Goal: Information Seeking & Learning: Understand process/instructions

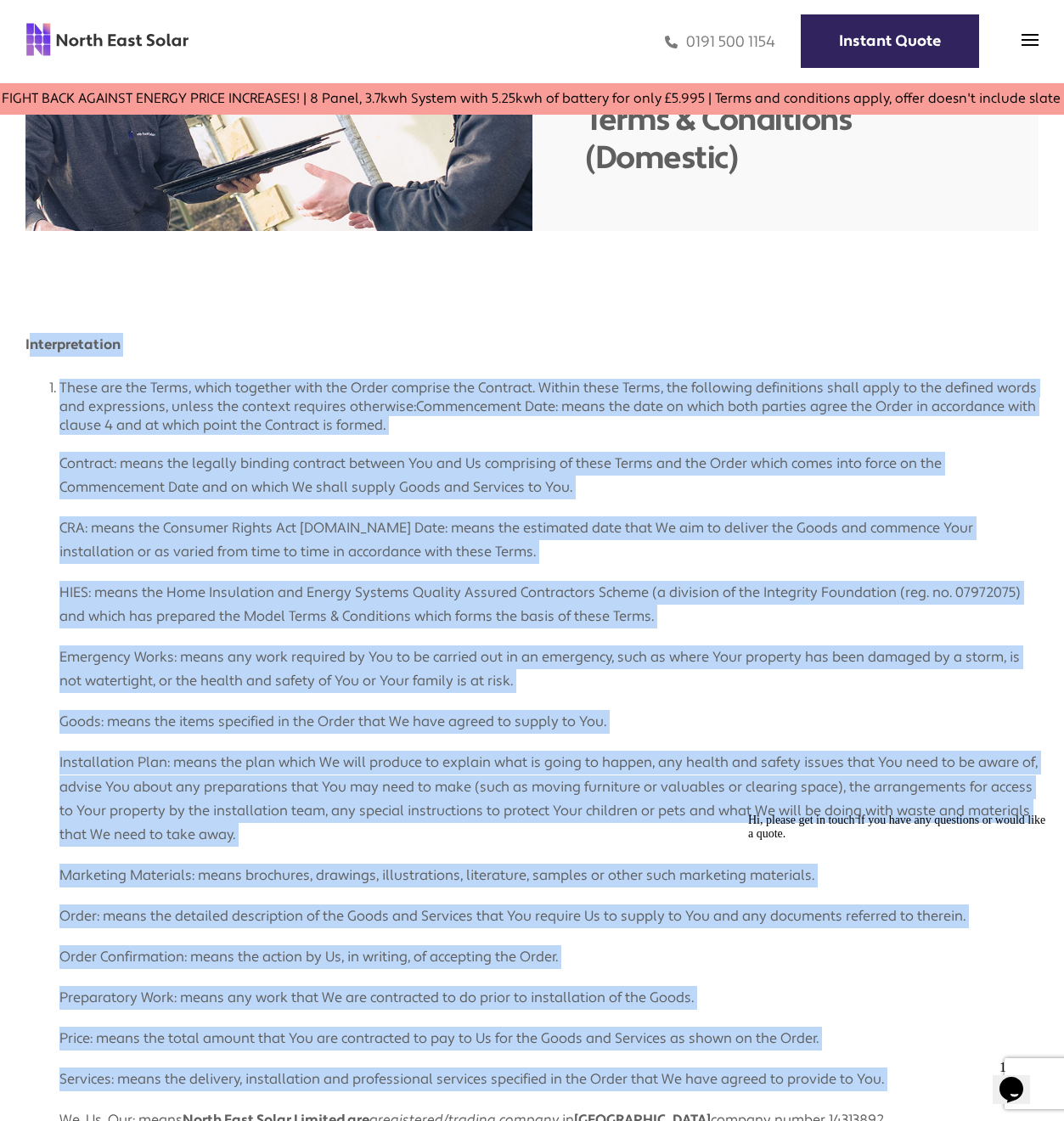
drag, startPoint x: 28, startPoint y: 491, endPoint x: 302, endPoint y: 900, distance: 492.3
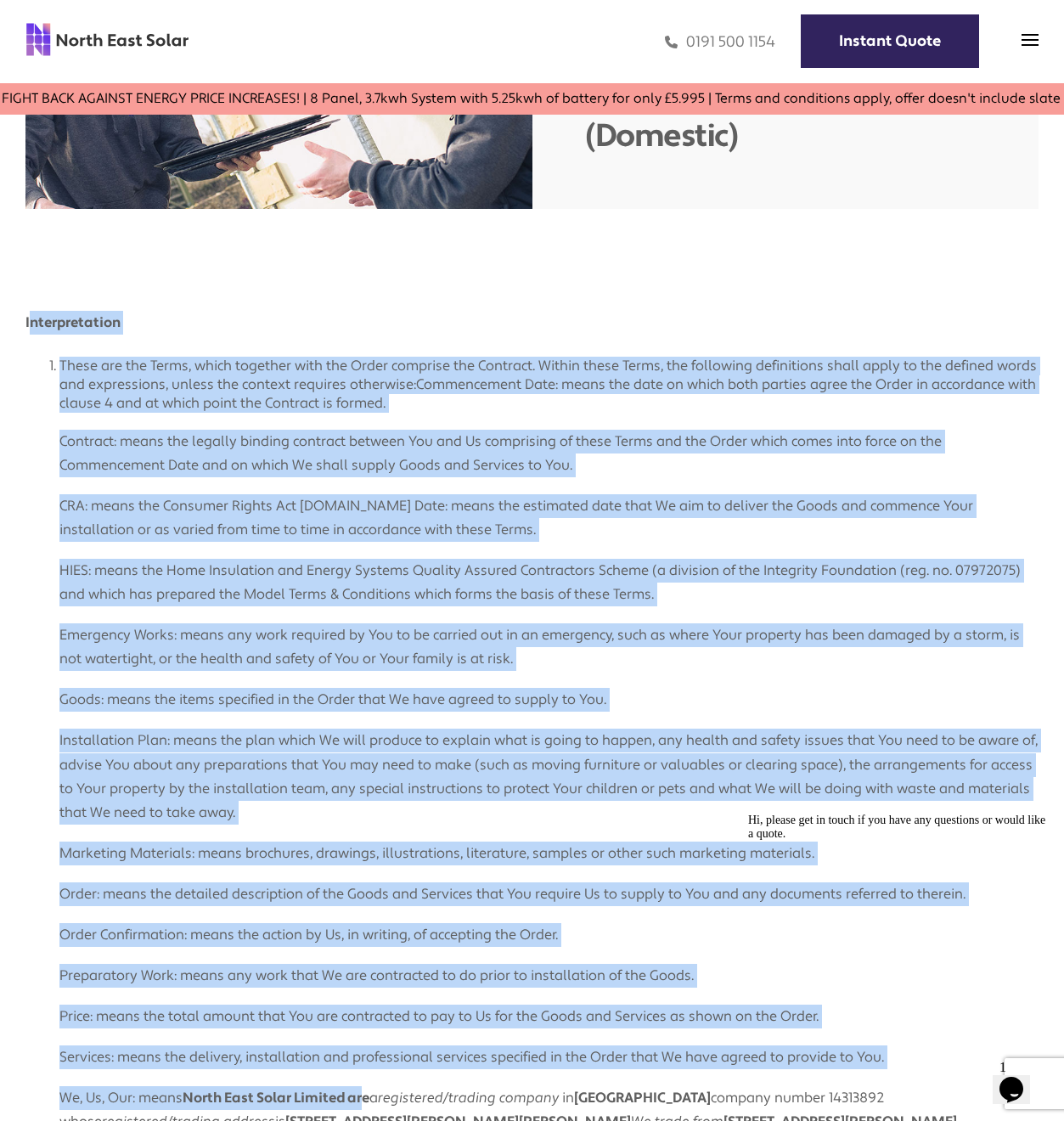
click at [266, 634] on p "Emergency Works: means any work required by You to be carried out in an emergen…" at bounding box center [548, 639] width 979 height 65
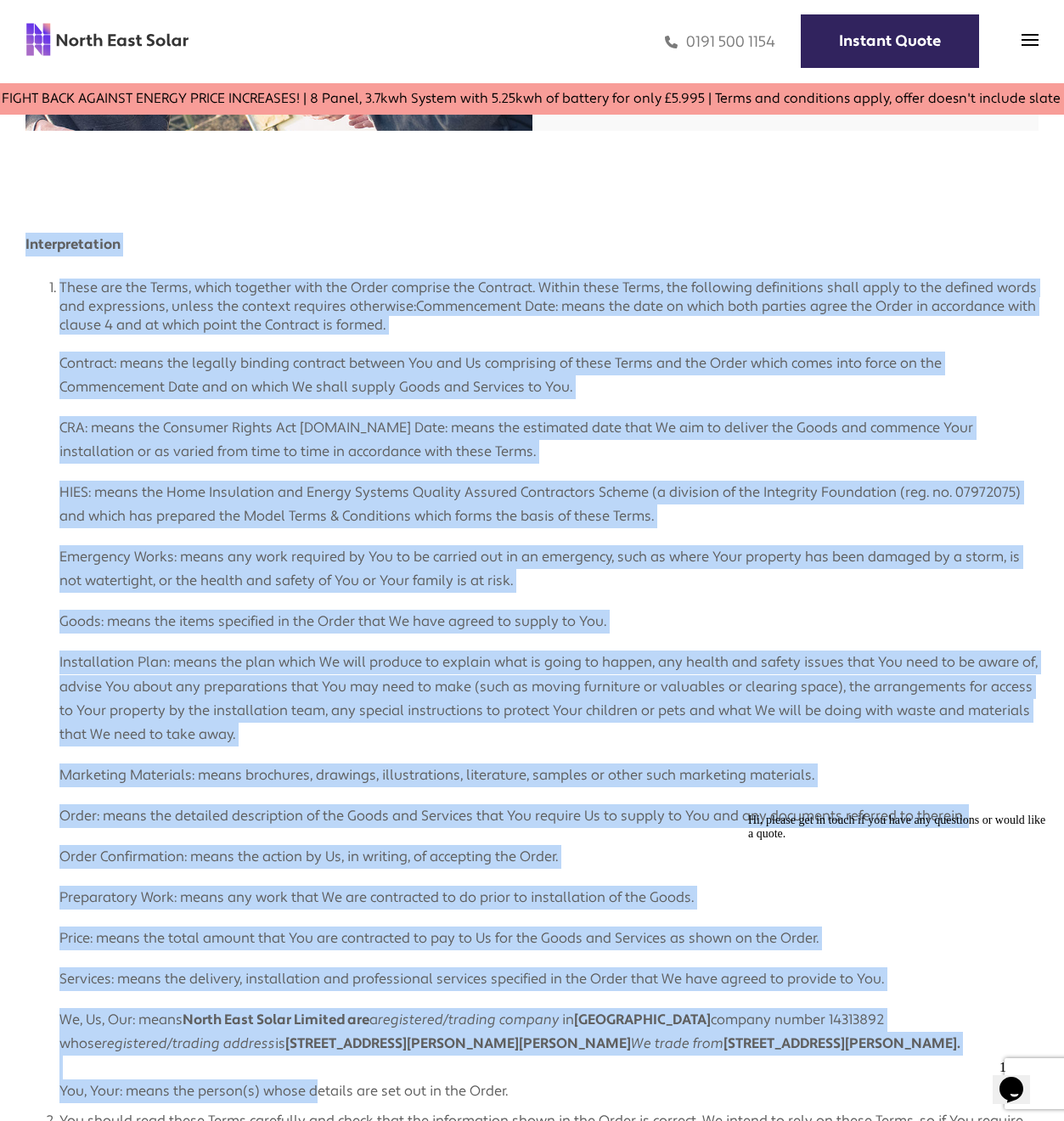
scroll to position [264, 0]
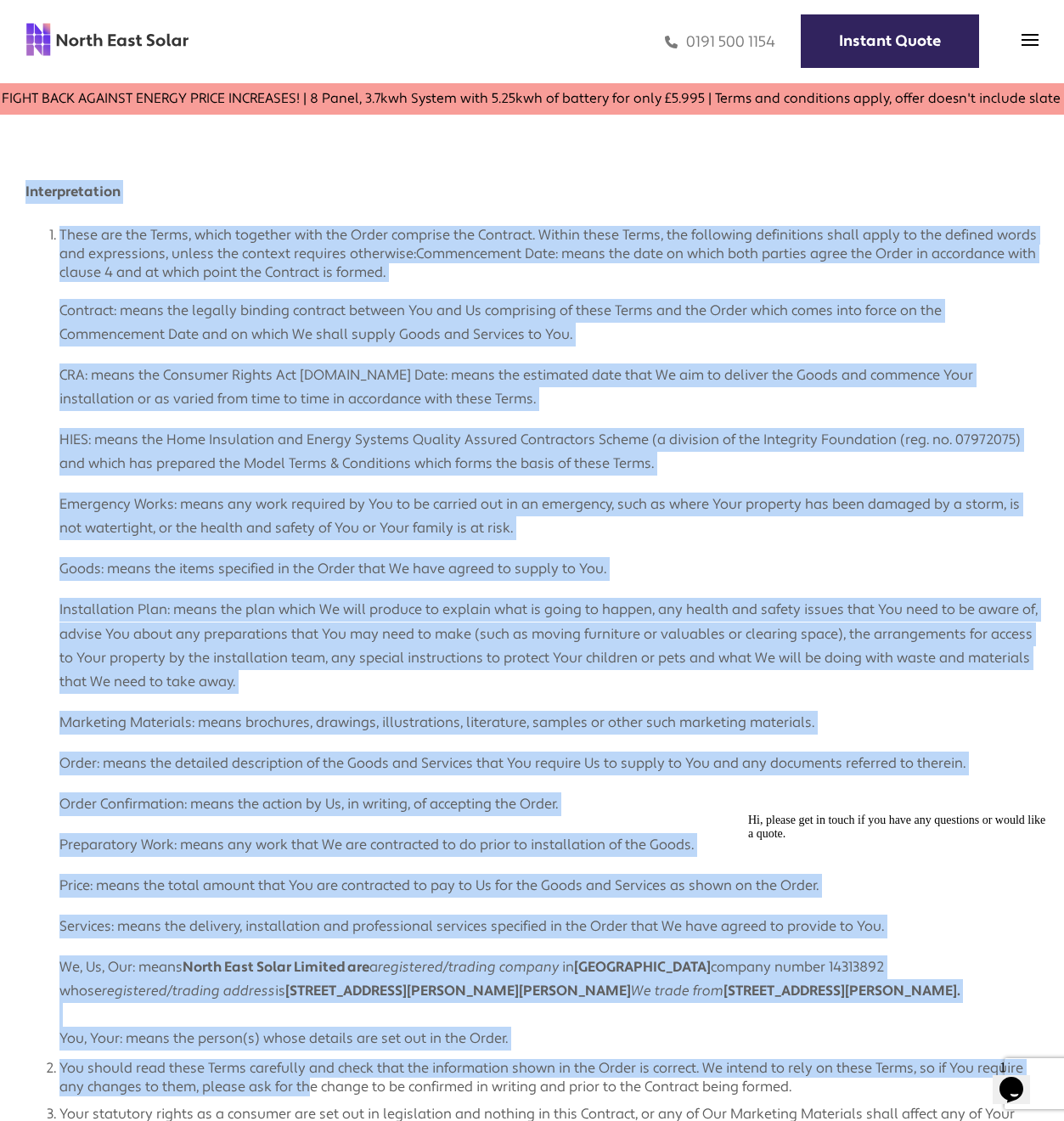
drag, startPoint x: 26, startPoint y: 324, endPoint x: 341, endPoint y: 940, distance: 691.9
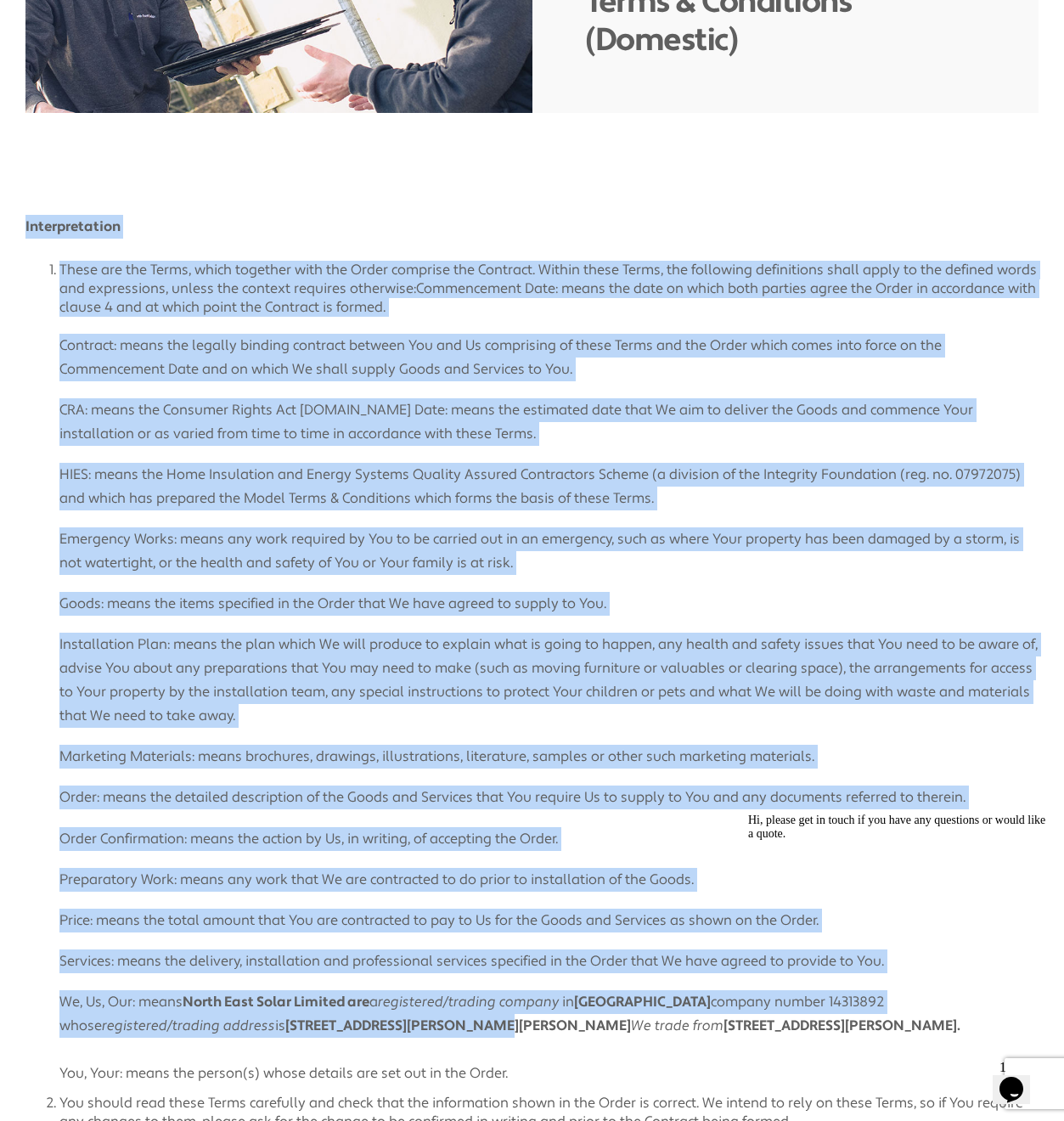
scroll to position [0, 0]
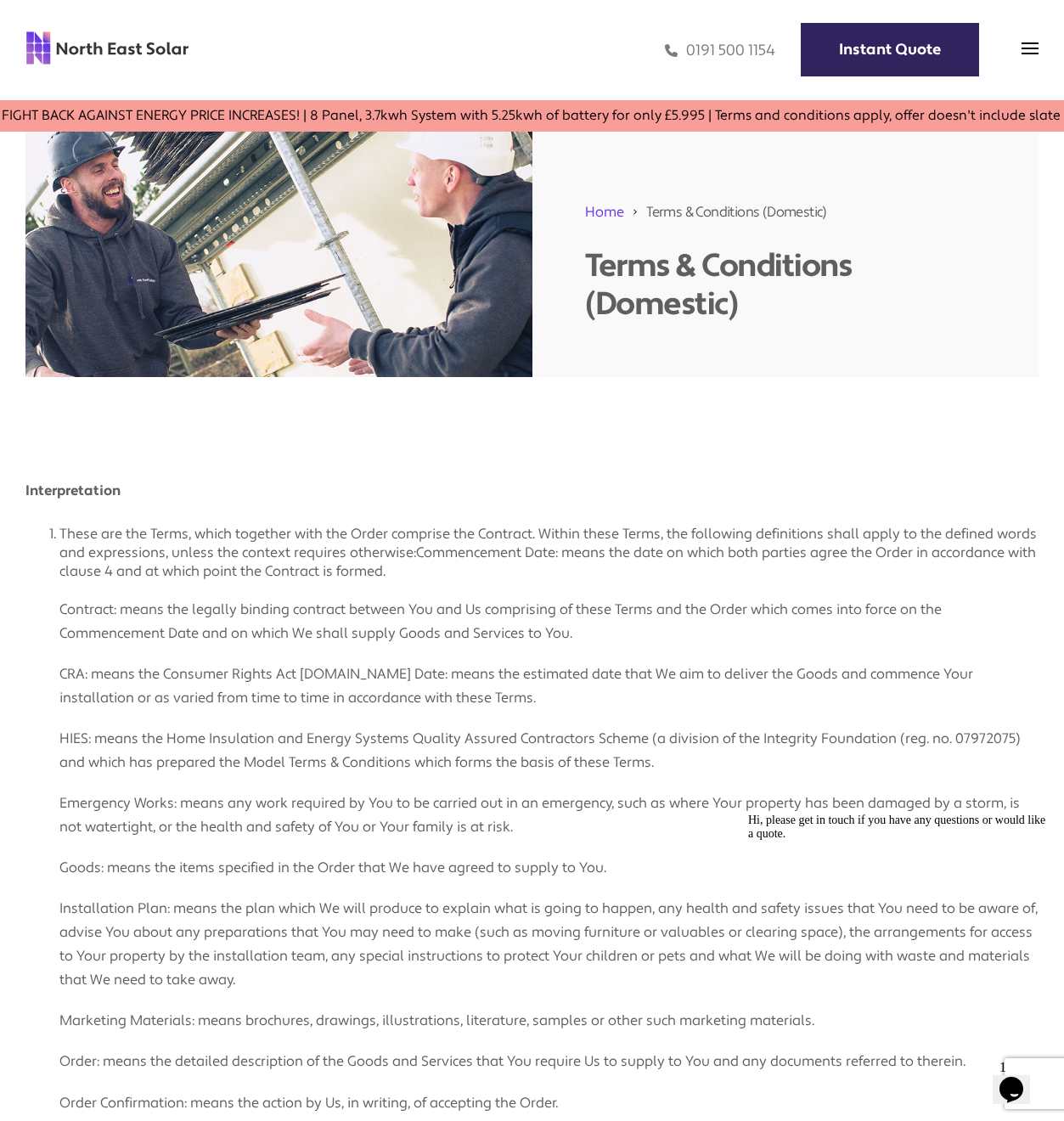
drag, startPoint x: 128, startPoint y: 517, endPoint x: 30, endPoint y: 482, distance: 104.1
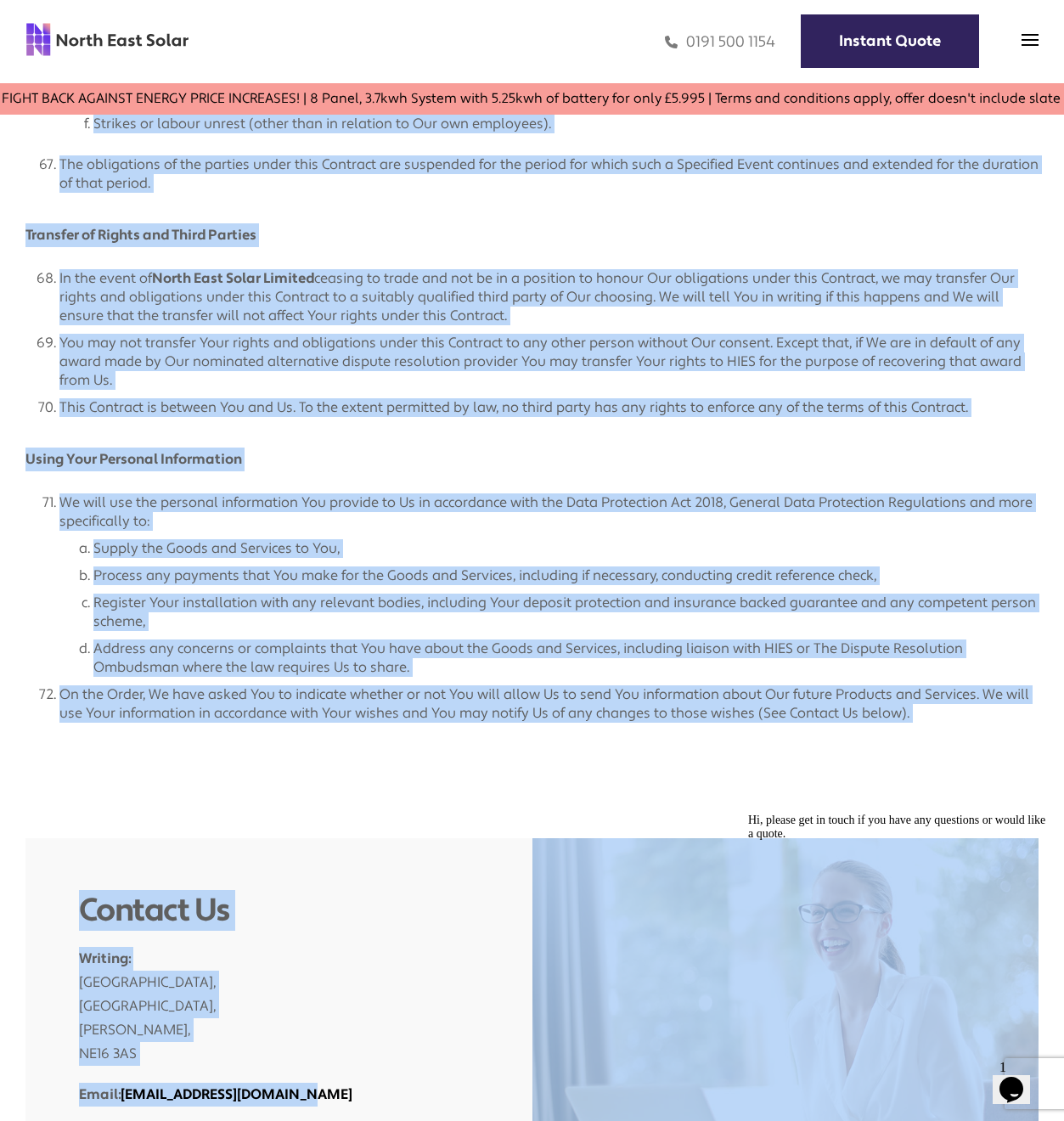
scroll to position [6814, 0]
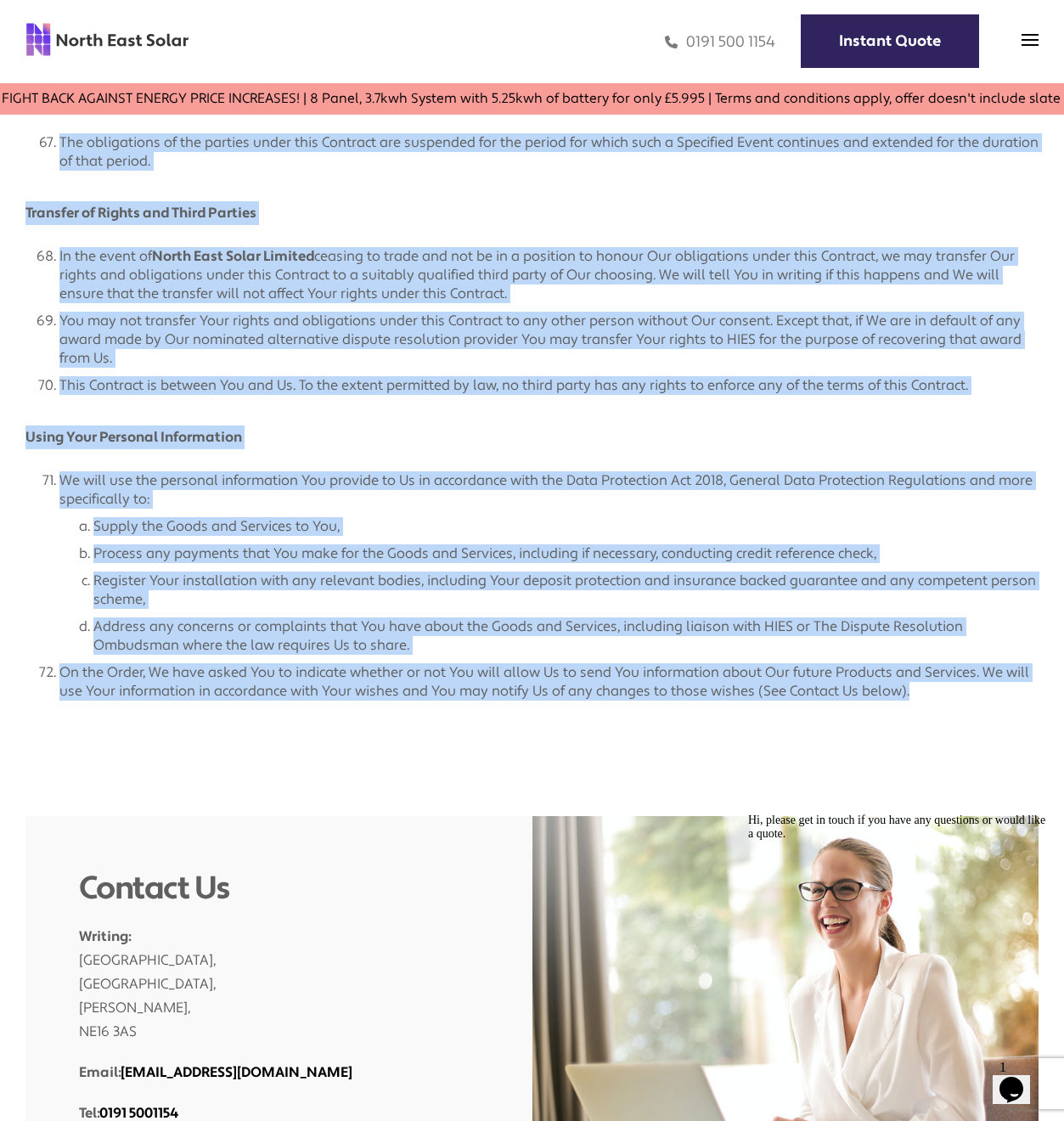
drag, startPoint x: 26, startPoint y: 489, endPoint x: 976, endPoint y: 744, distance: 983.6
copy div "Interpretation These are the Terms, which together with the Order comprise the …"
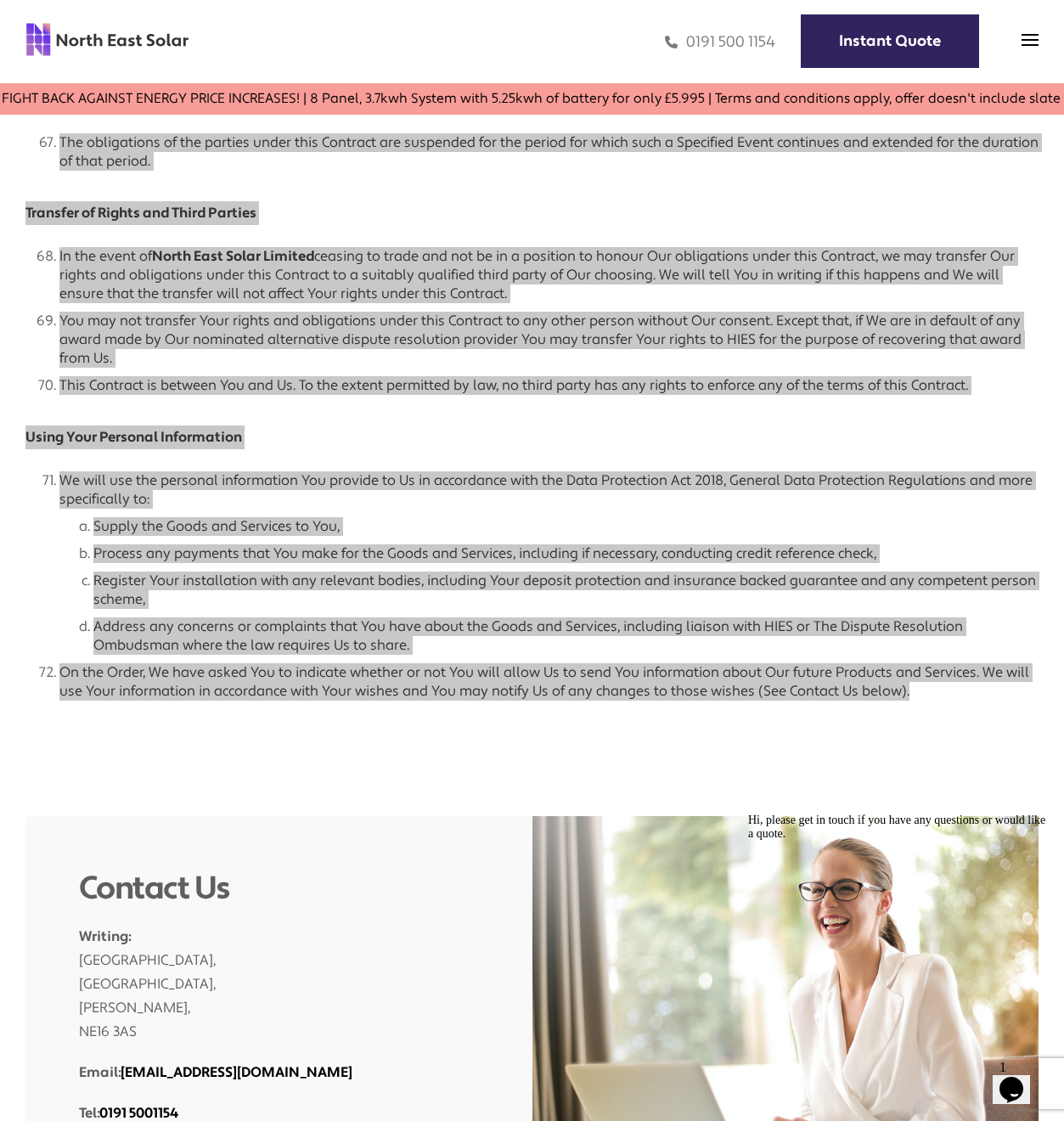
drag, startPoint x: 26, startPoint y: 503, endPoint x: 283, endPoint y: 218, distance: 383.8
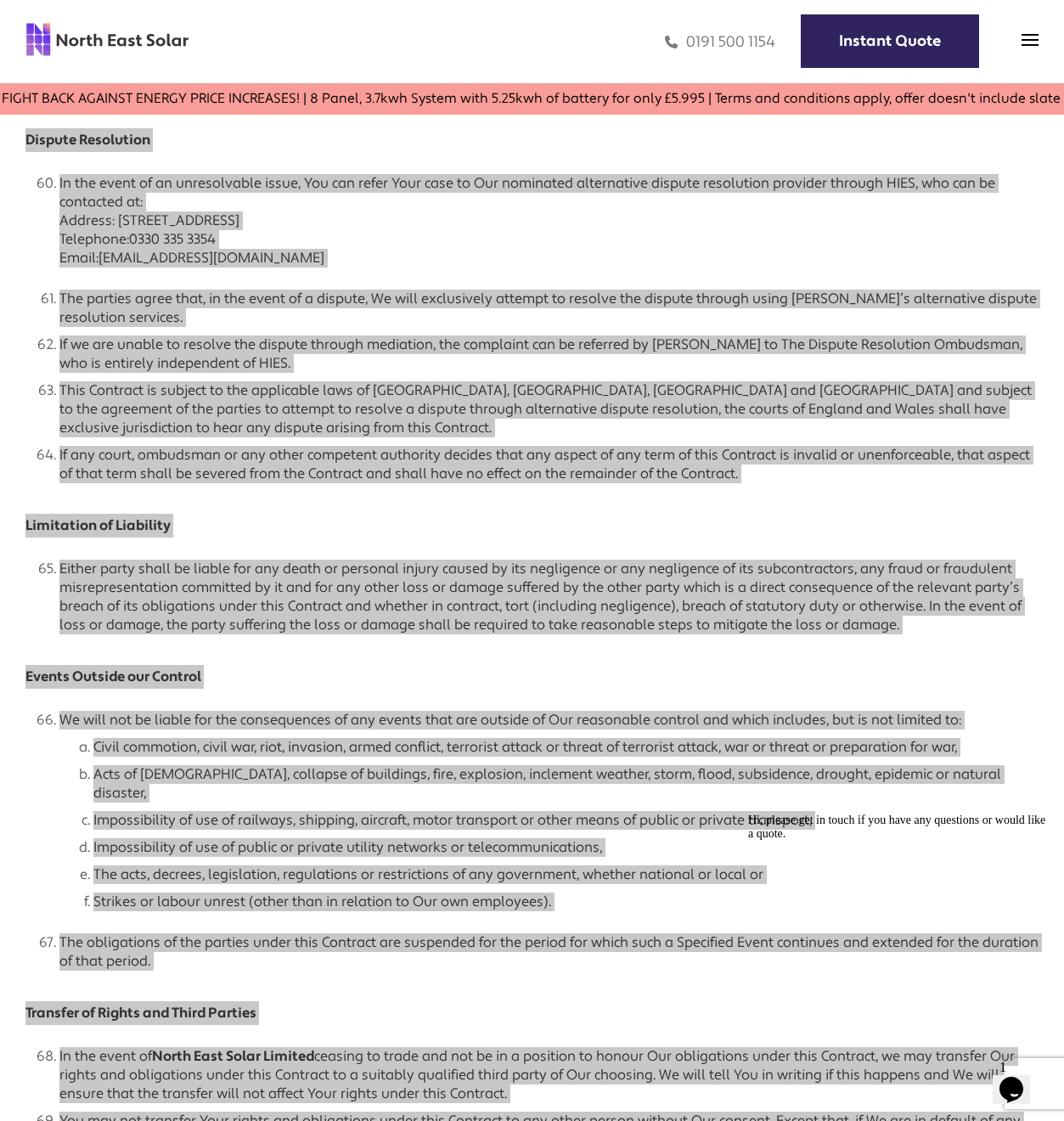
scroll to position [5205, 0]
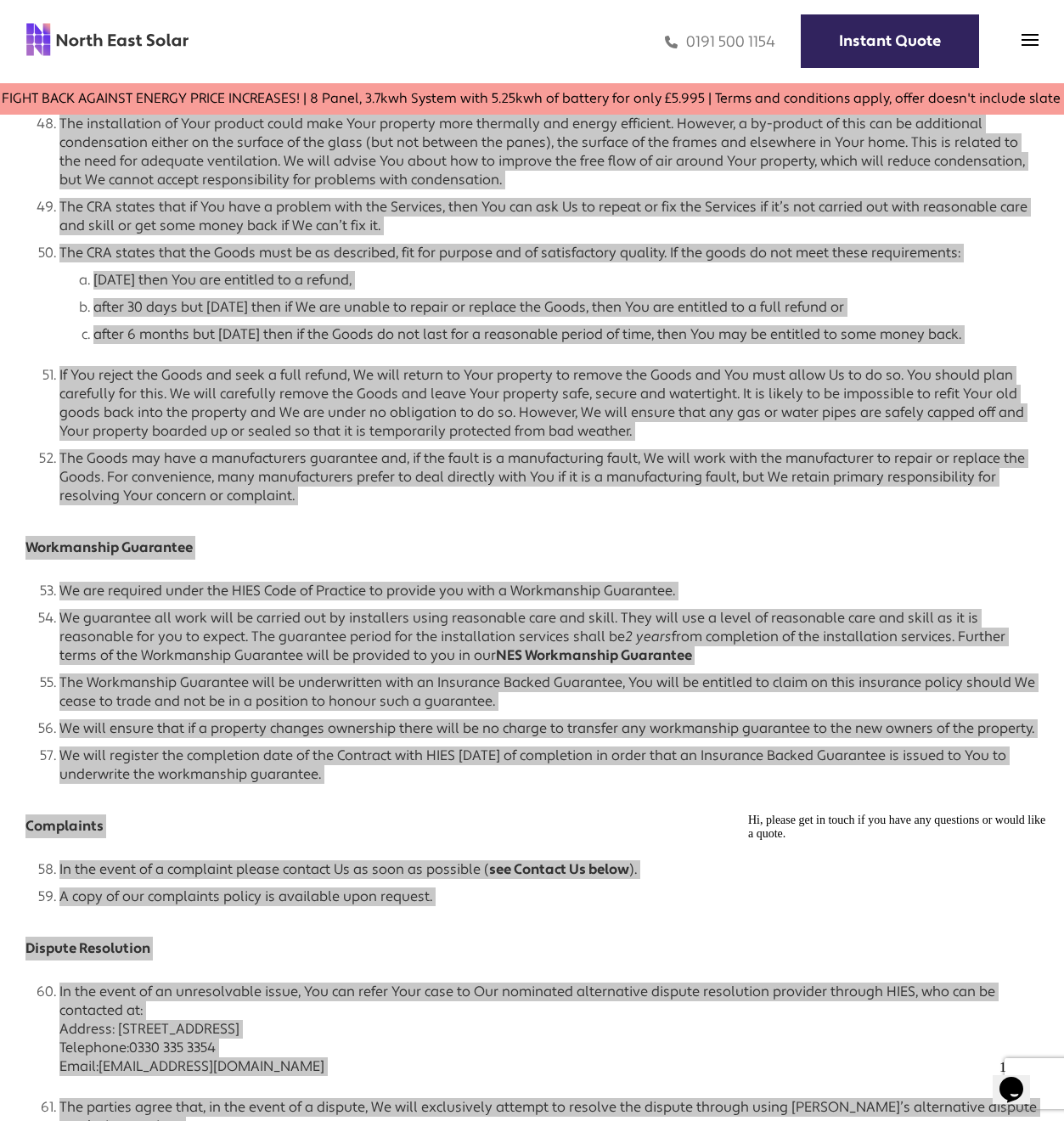
click at [244, 738] on li "We will ensure that if a property changes ownership there will be no charge to …" at bounding box center [548, 724] width 979 height 28
